Goal: Task Accomplishment & Management: Use online tool/utility

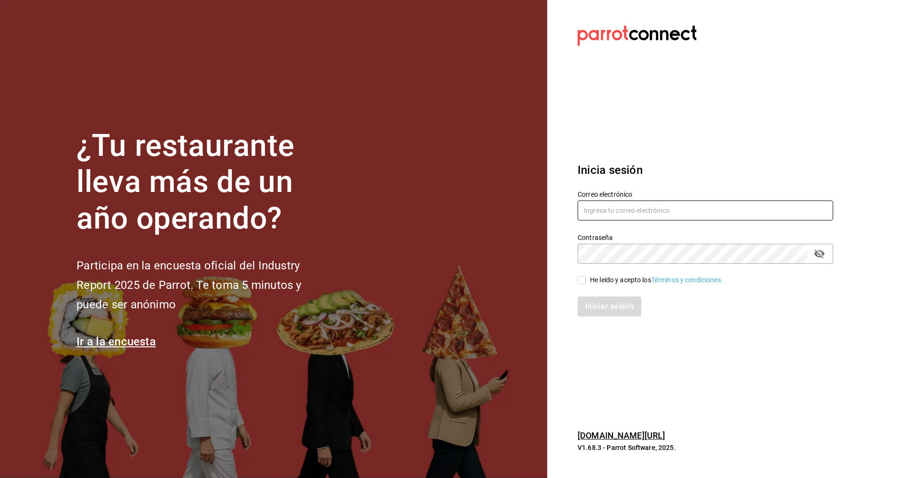
click at [702, 212] on input "text" at bounding box center [706, 210] width 256 height 20
type input "C"
type input "corcas7916@gmail.com"
click at [582, 281] on input "He leído y acepto los Términos y condiciones." at bounding box center [582, 280] width 9 height 9
checkbox input "true"
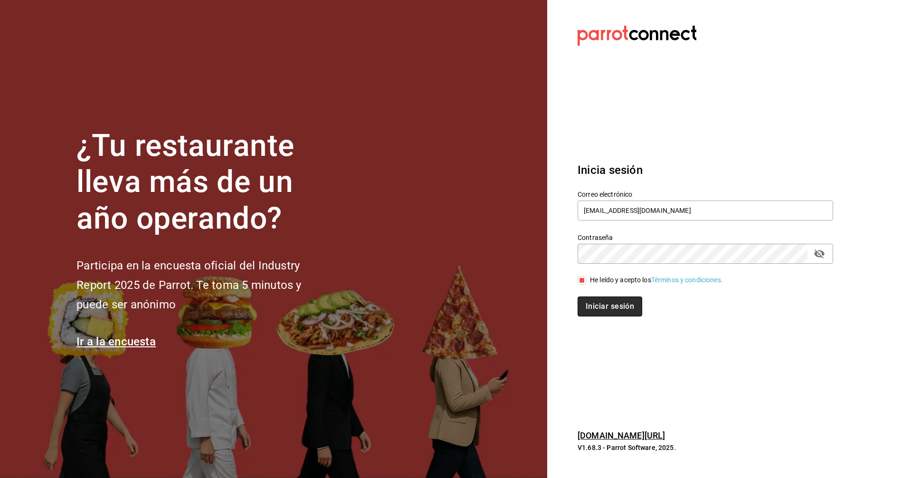
click at [599, 306] on button "Iniciar sesión" at bounding box center [610, 306] width 65 height 20
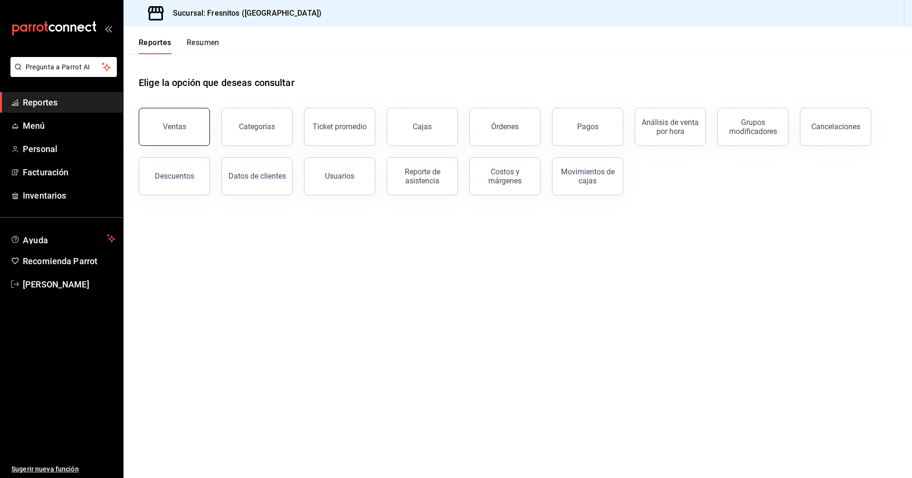
click at [166, 134] on button "Ventas" at bounding box center [174, 127] width 71 height 38
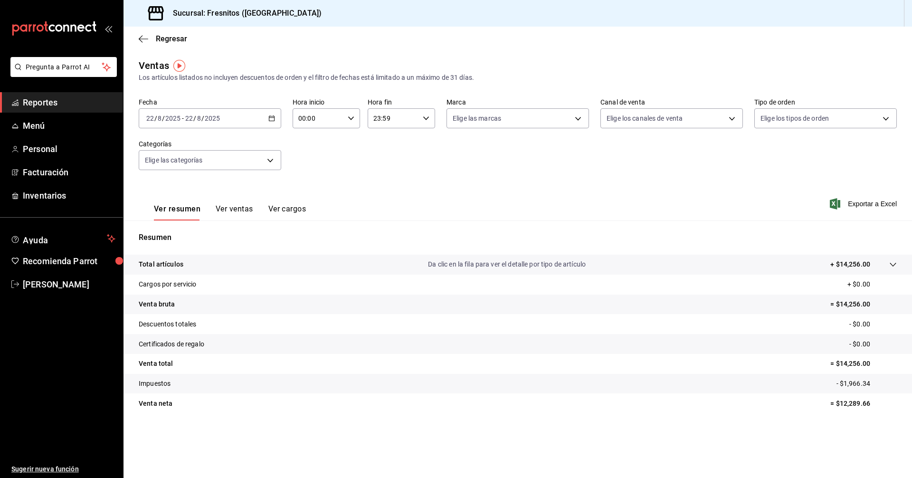
click at [276, 118] on div "[DATE] [DATE] - [DATE] [DATE]" at bounding box center [210, 118] width 143 height 20
click at [273, 120] on icon "button" at bounding box center [271, 118] width 7 height 7
click at [185, 231] on span "Rango de fechas" at bounding box center [184, 233] width 74 height 10
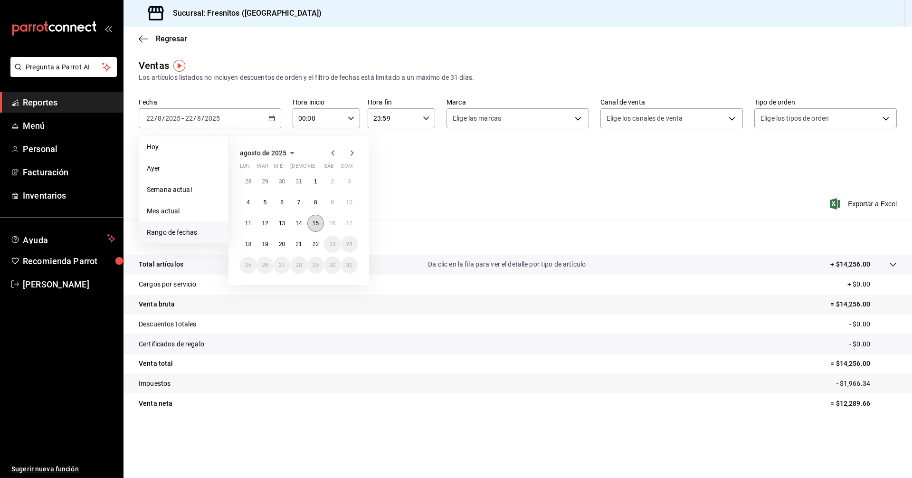
click at [319, 222] on abbr "15" at bounding box center [316, 223] width 6 height 7
click at [319, 247] on abbr "22" at bounding box center [316, 244] width 6 height 7
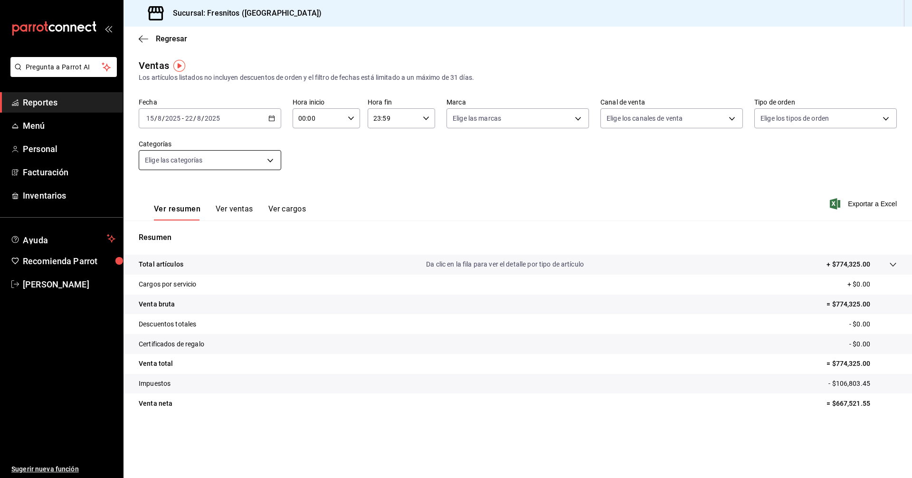
click at [272, 160] on body "Pregunta a Parrot AI Reportes Menú Personal Facturación Inventarios Ayuda Recom…" at bounding box center [456, 239] width 912 height 478
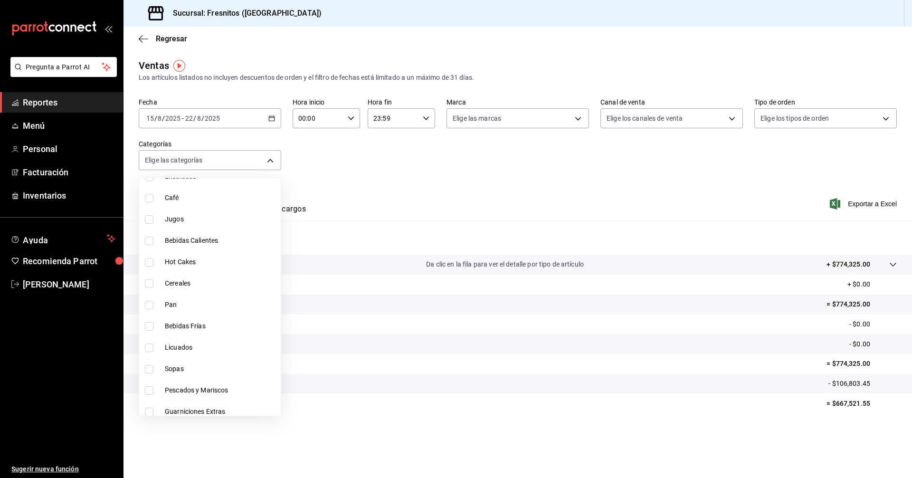
scroll to position [886, 0]
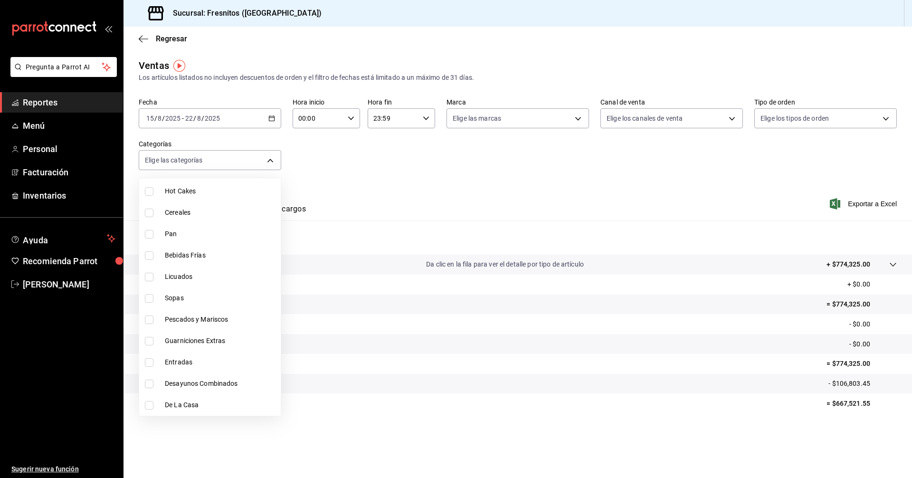
click at [149, 405] on input "checkbox" at bounding box center [149, 405] width 9 height 9
checkbox input "true"
type input "f6119913-d78b-4f89-b315-1376b93f7aa1"
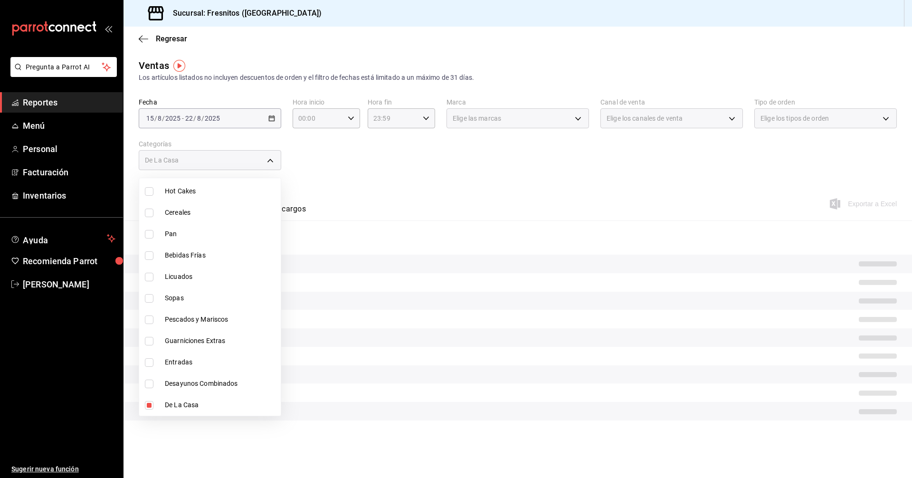
click at [150, 365] on input "checkbox" at bounding box center [149, 362] width 9 height 9
checkbox input "true"
type input "f6119913-d78b-4f89-b315-1376b93f7aa1,3dd7130d-623f-496b-8afd-ecd7a4aa8457"
click at [429, 182] on div at bounding box center [456, 239] width 912 height 478
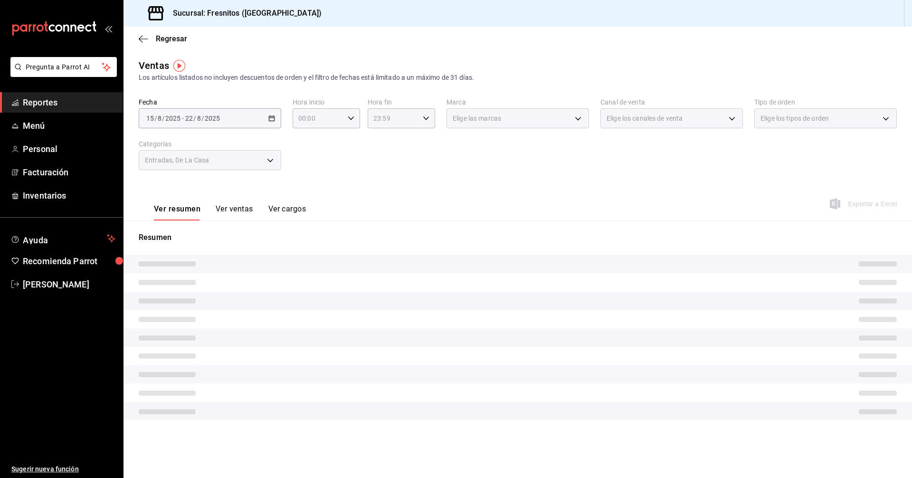
click at [238, 209] on button "Ver ventas" at bounding box center [235, 212] width 38 height 16
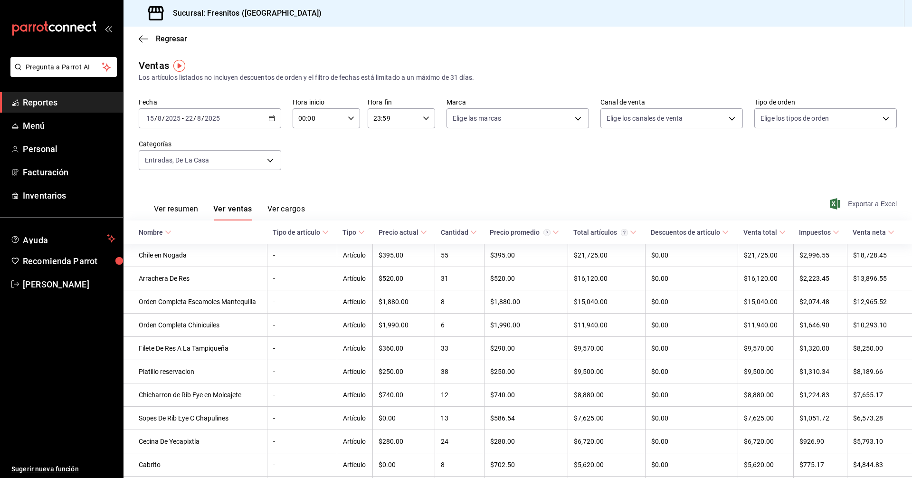
click at [860, 206] on span "Exportar a Excel" at bounding box center [864, 203] width 65 height 11
click at [269, 164] on body "Pregunta a Parrot AI Reportes Menú Personal Facturación Inventarios Ayuda Recom…" at bounding box center [456, 239] width 912 height 478
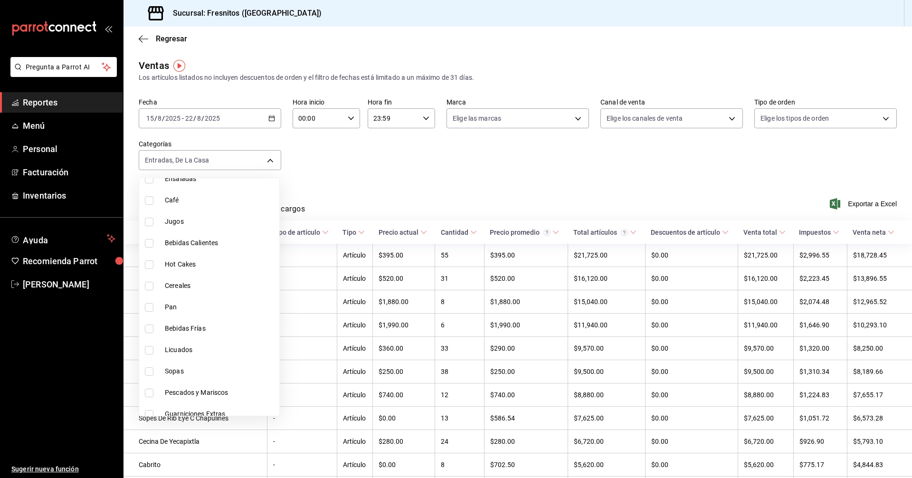
scroll to position [886, 0]
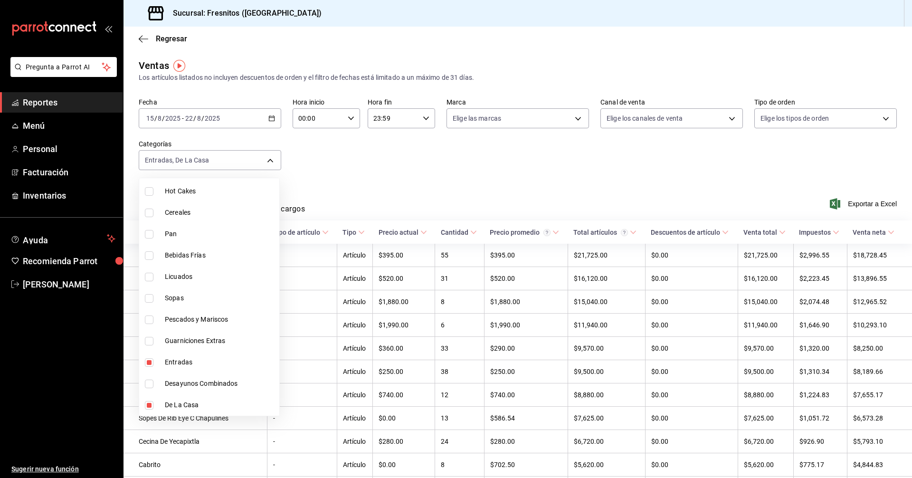
click at [150, 404] on input "checkbox" at bounding box center [149, 405] width 9 height 9
checkbox input "false"
type input "3dd7130d-623f-496b-8afd-ecd7a4aa8457"
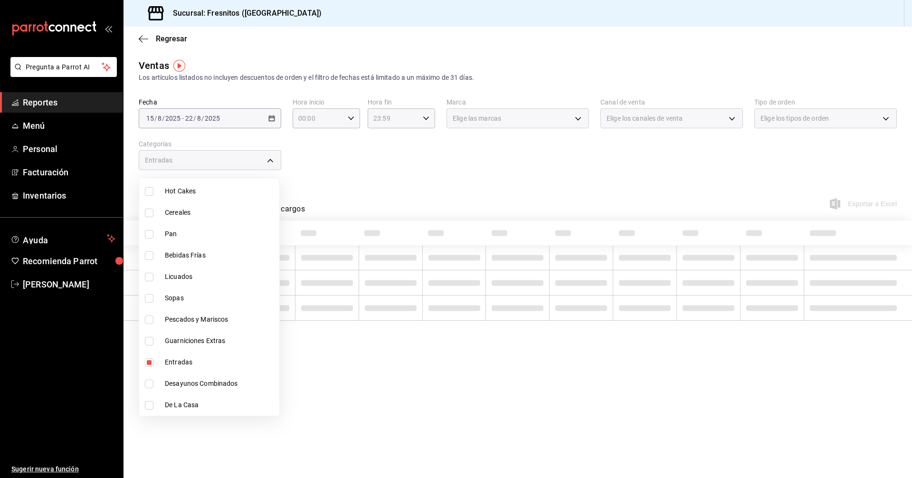
click at [447, 176] on div at bounding box center [456, 239] width 912 height 478
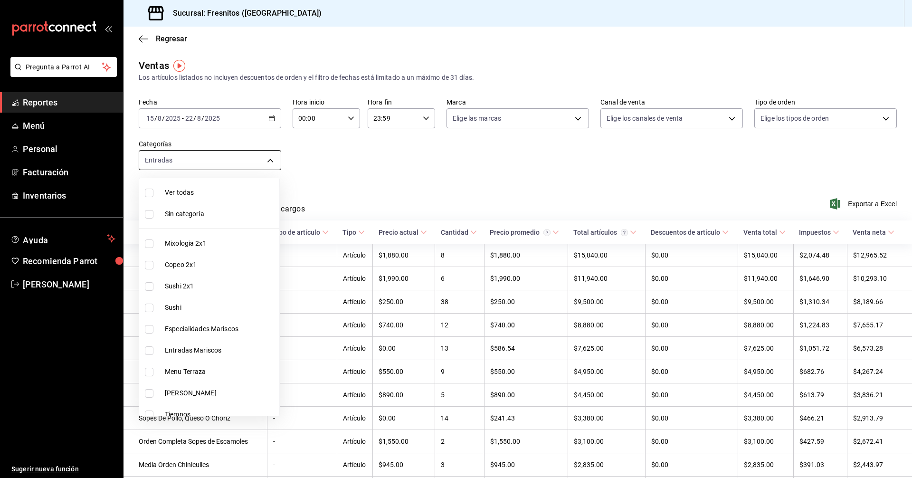
click at [268, 162] on body "Pregunta a Parrot AI Reportes Menú Personal Facturación Inventarios Ayuda Recom…" at bounding box center [456, 239] width 912 height 478
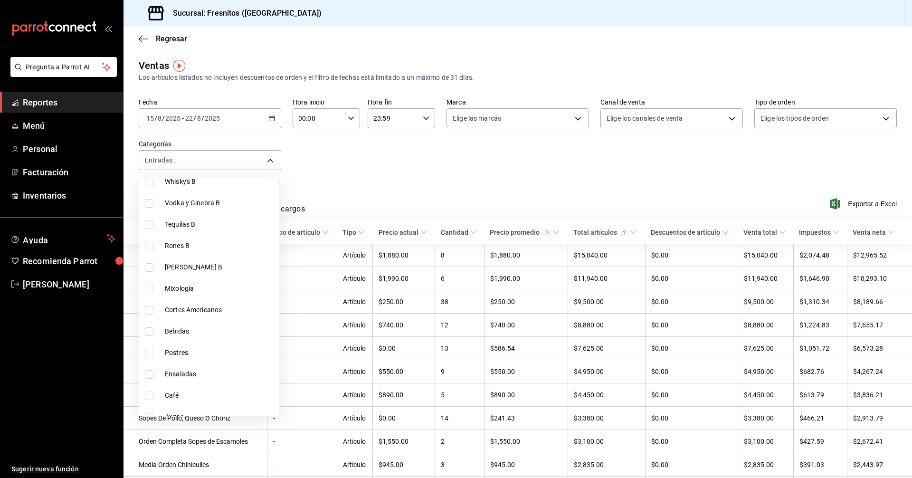
scroll to position [886, 0]
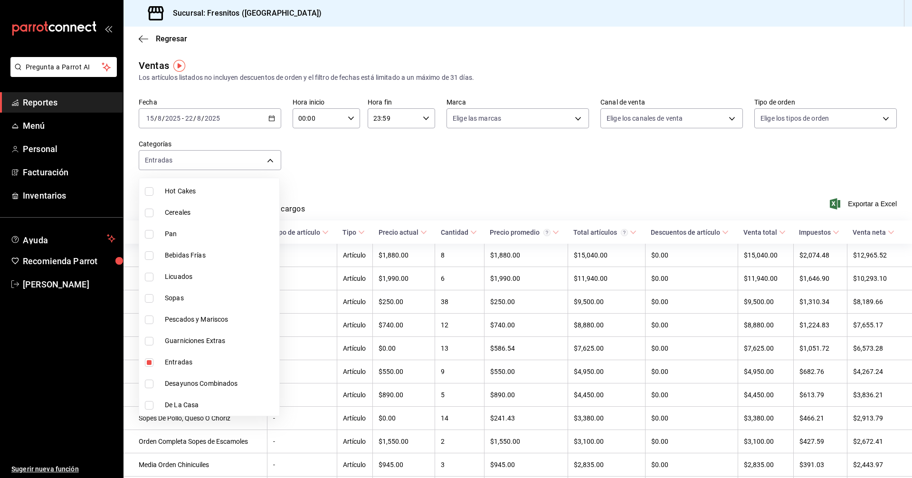
click at [462, 180] on div at bounding box center [456, 239] width 912 height 478
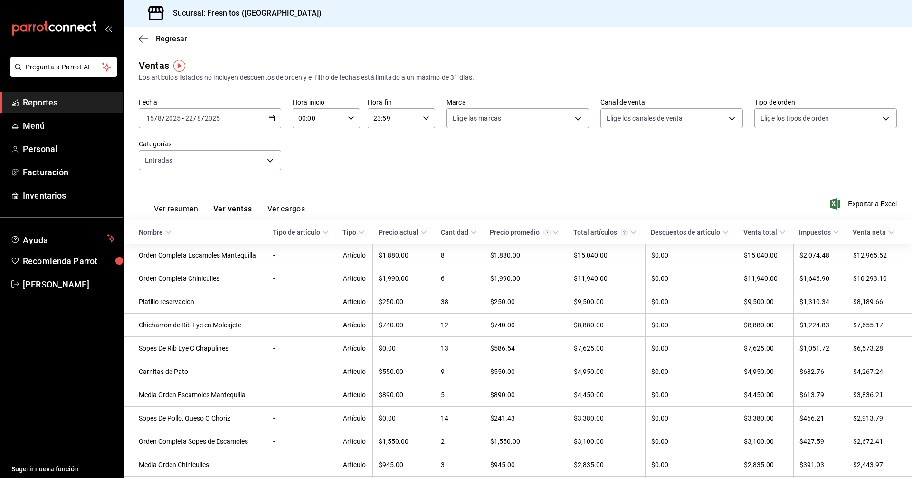
click at [43, 104] on span "Reportes" at bounding box center [69, 102] width 93 height 13
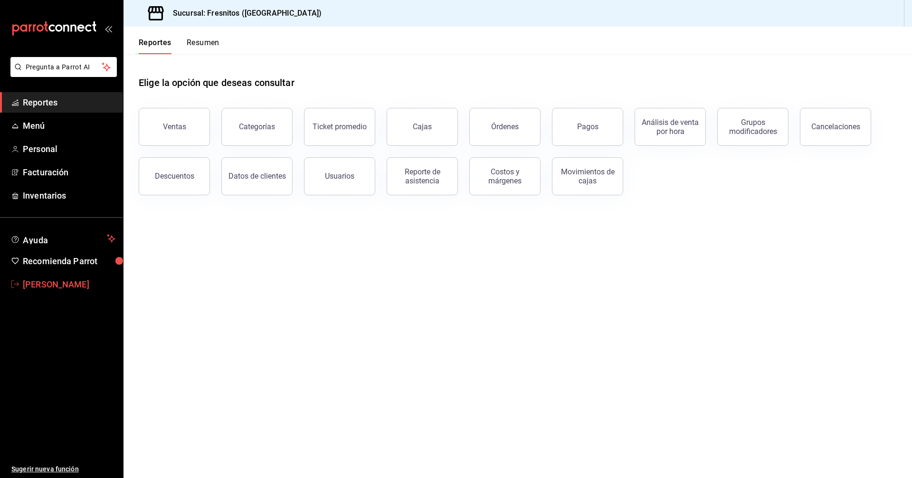
click at [65, 286] on span "[PERSON_NAME]" at bounding box center [69, 284] width 93 height 13
